Goal: Task Accomplishment & Management: Complete application form

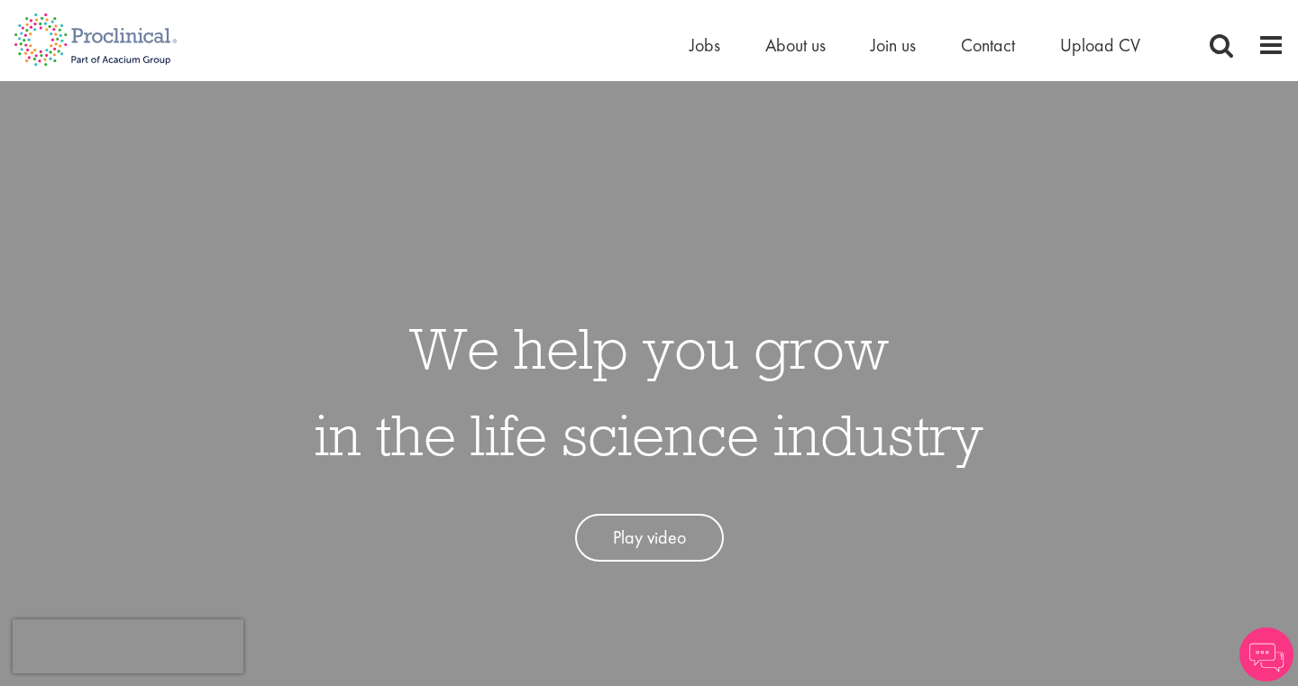
click at [956, 55] on ul "Home Jobs About us Join us Contact Upload CV" at bounding box center [938, 45] width 496 height 27
click at [986, 48] on span "Contact" at bounding box center [988, 44] width 54 height 23
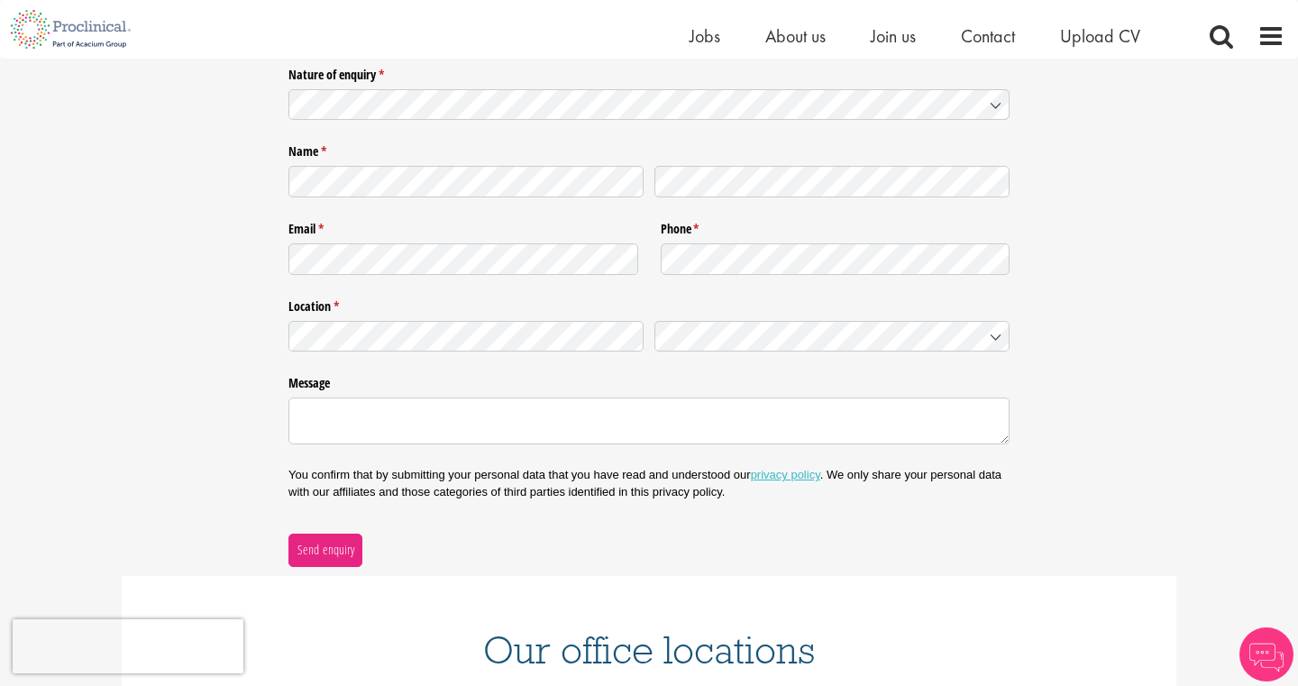
scroll to position [230, 0]
click at [773, 129] on div "Nature of enquiry * (required)" at bounding box center [648, 94] width 721 height 71
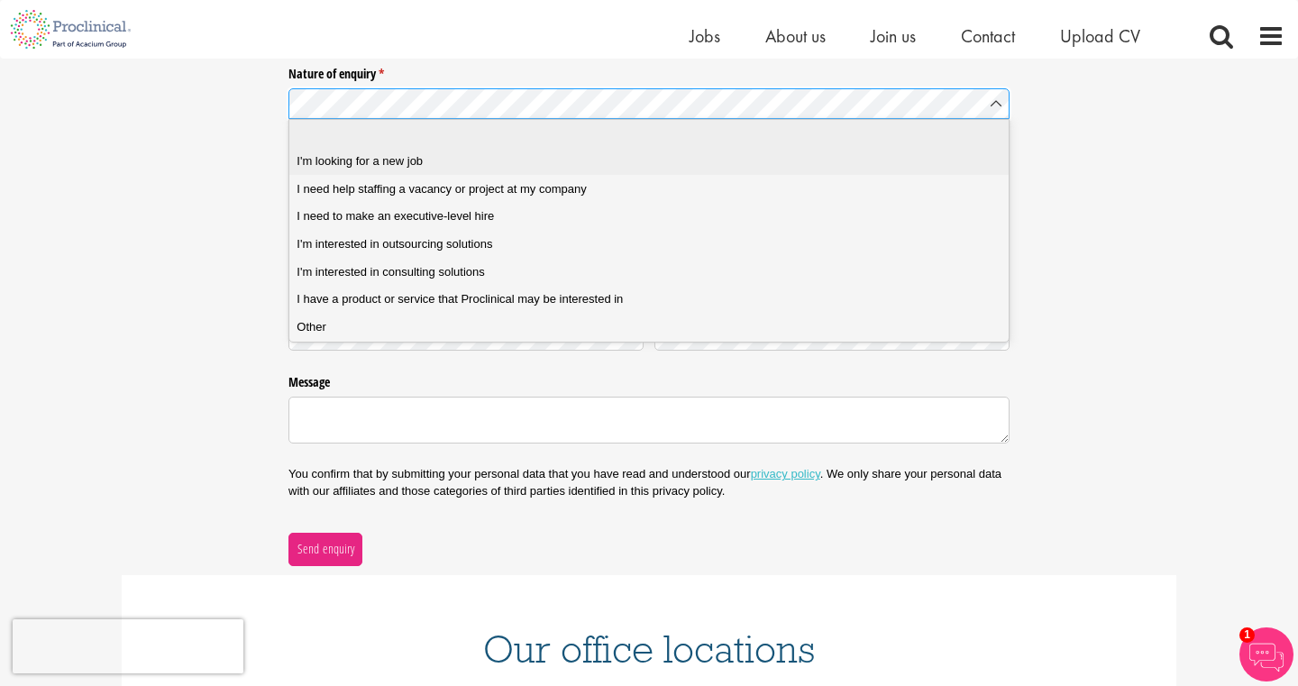
click at [566, 156] on div "I'm looking for a new job" at bounding box center [649, 161] width 704 height 16
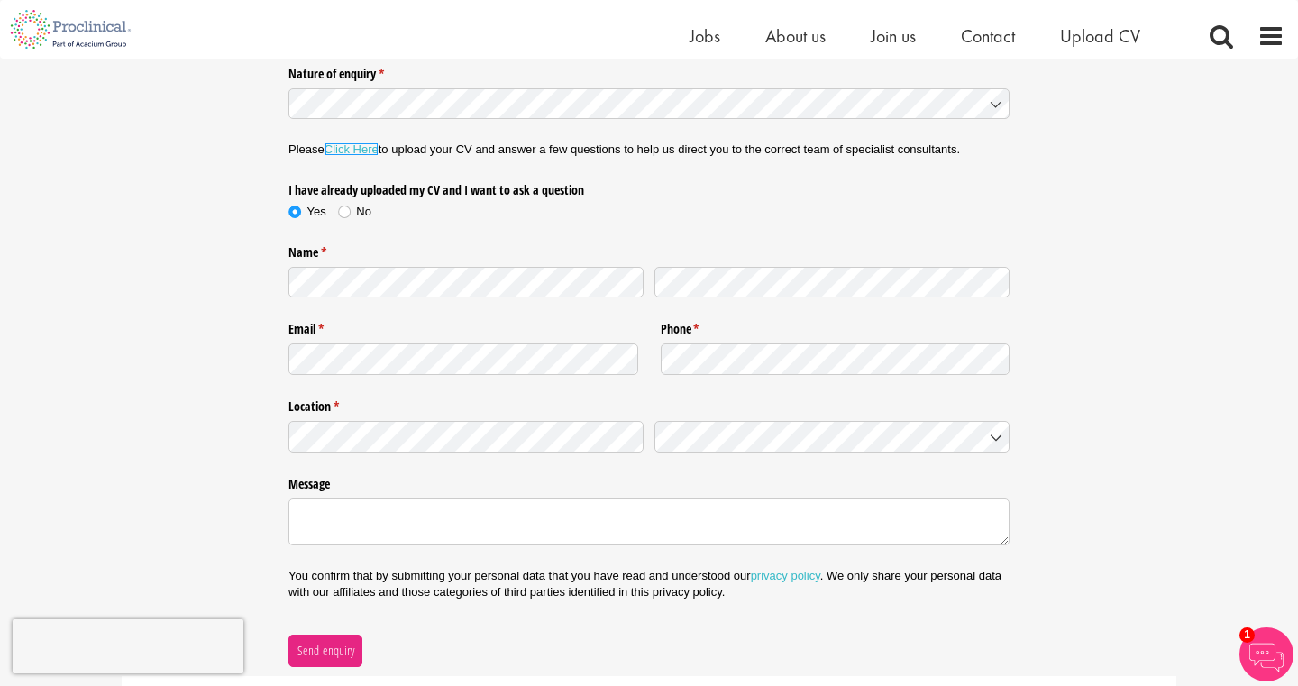
click at [365, 147] on link "Click Here" at bounding box center [351, 149] width 54 height 14
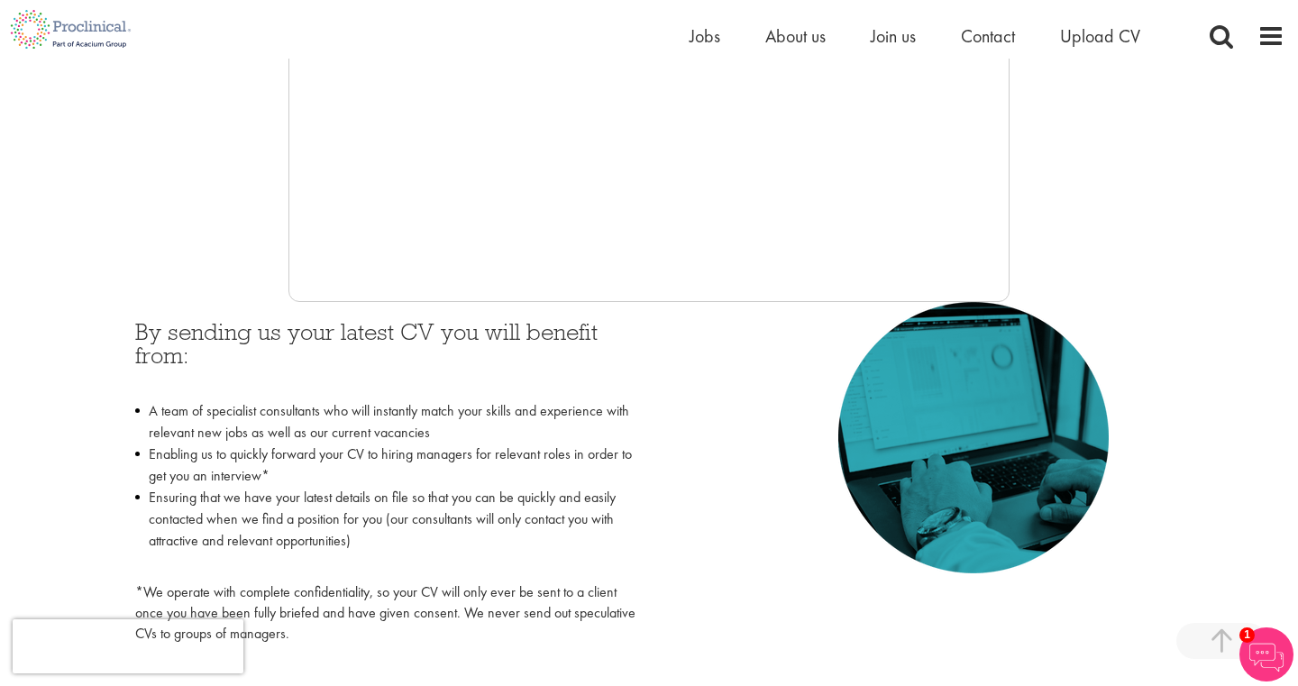
scroll to position [623, 0]
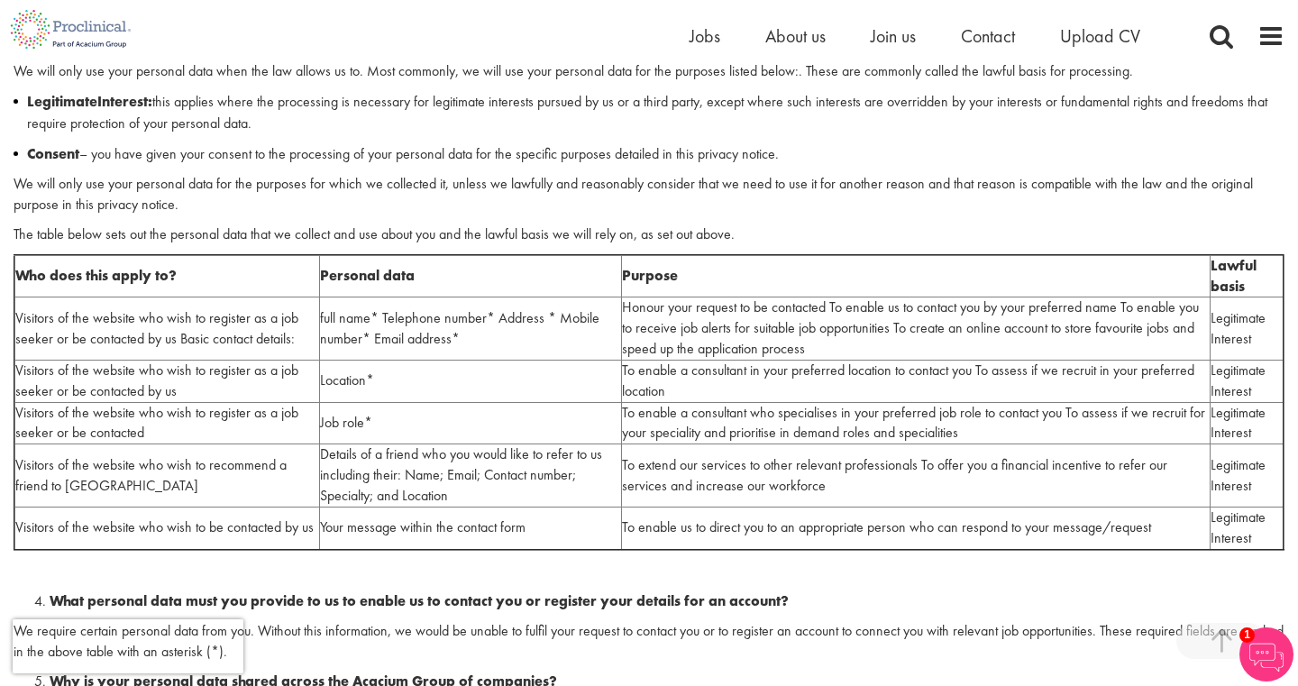
scroll to position [1300, 0]
